Goal: Information Seeking & Learning: Learn about a topic

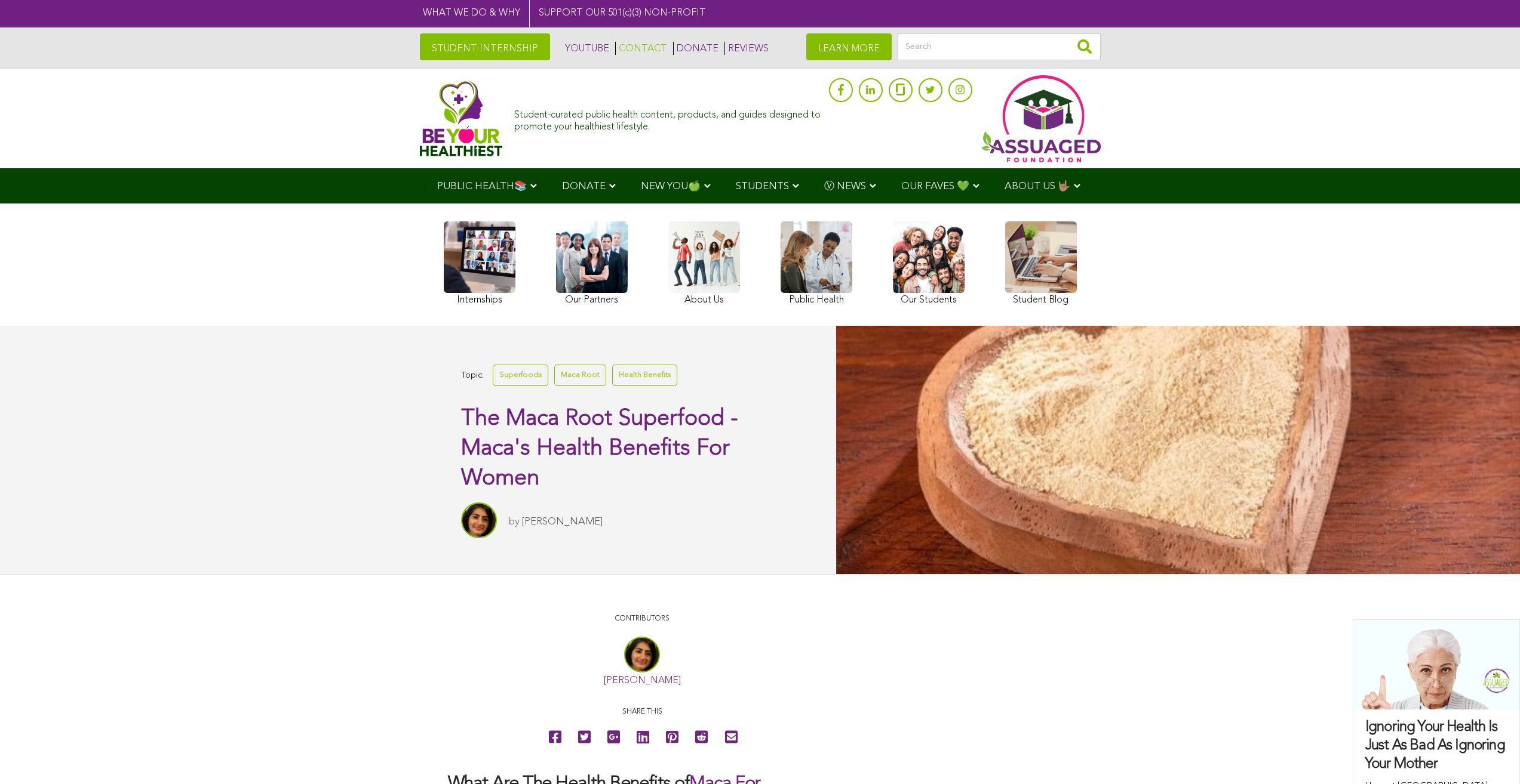
click at [641, 44] on link "CONTACT" at bounding box center [640, 47] width 52 height 13
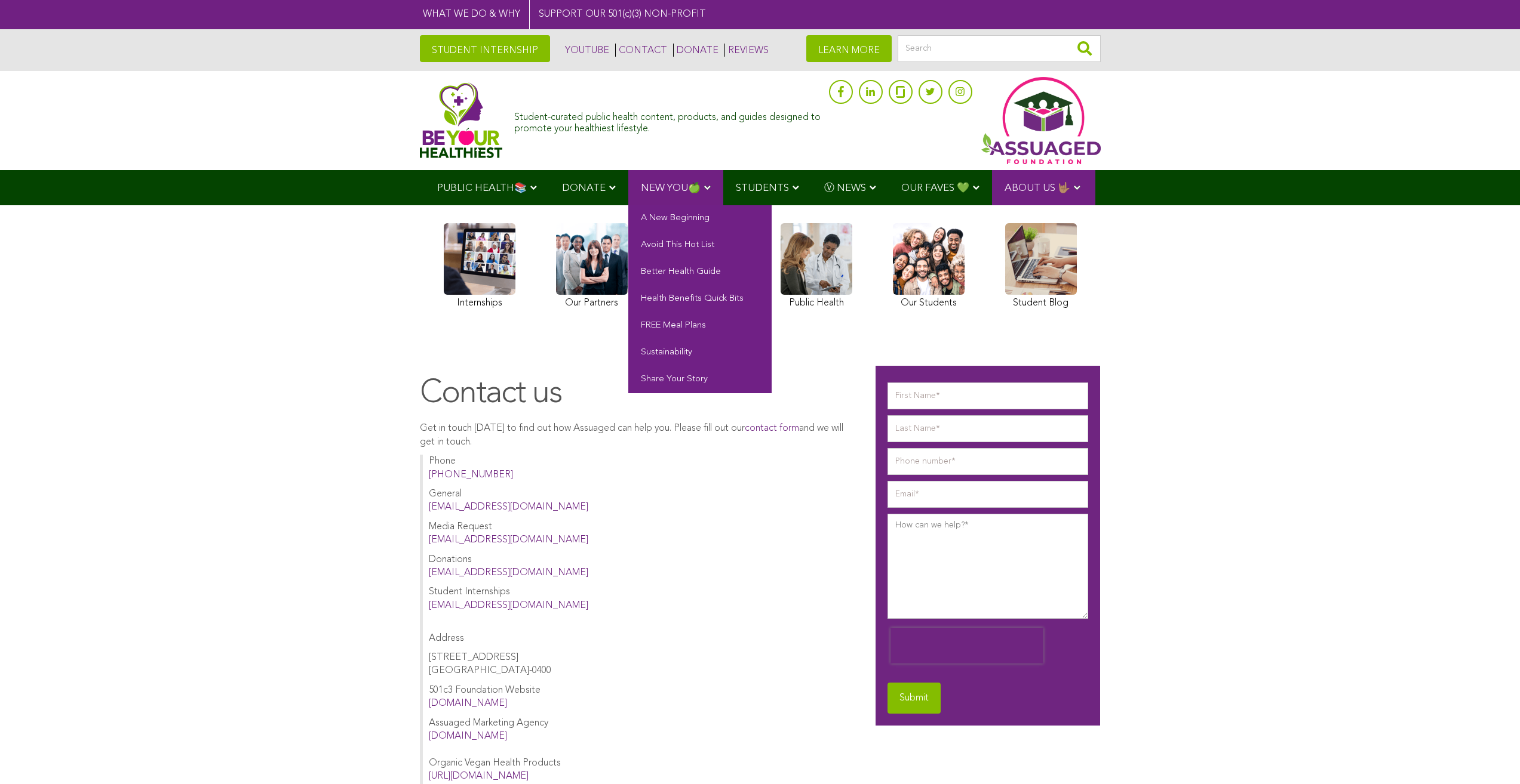
click at [630, 175] on link "NEW YOU🍏" at bounding box center [676, 188] width 95 height 35
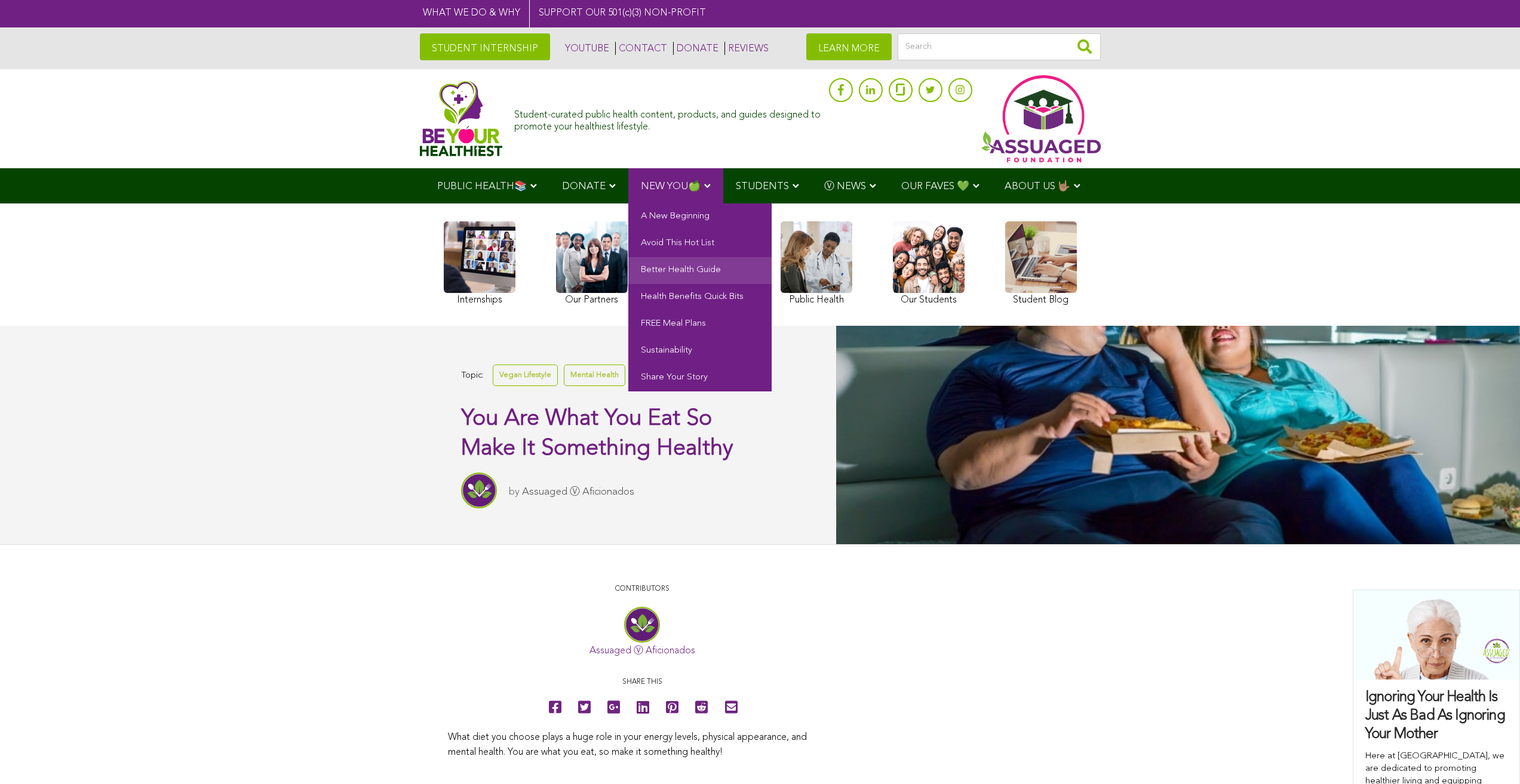
click at [683, 278] on link "Better Health Guide" at bounding box center [699, 270] width 143 height 27
